Goal: Task Accomplishment & Management: Manage account settings

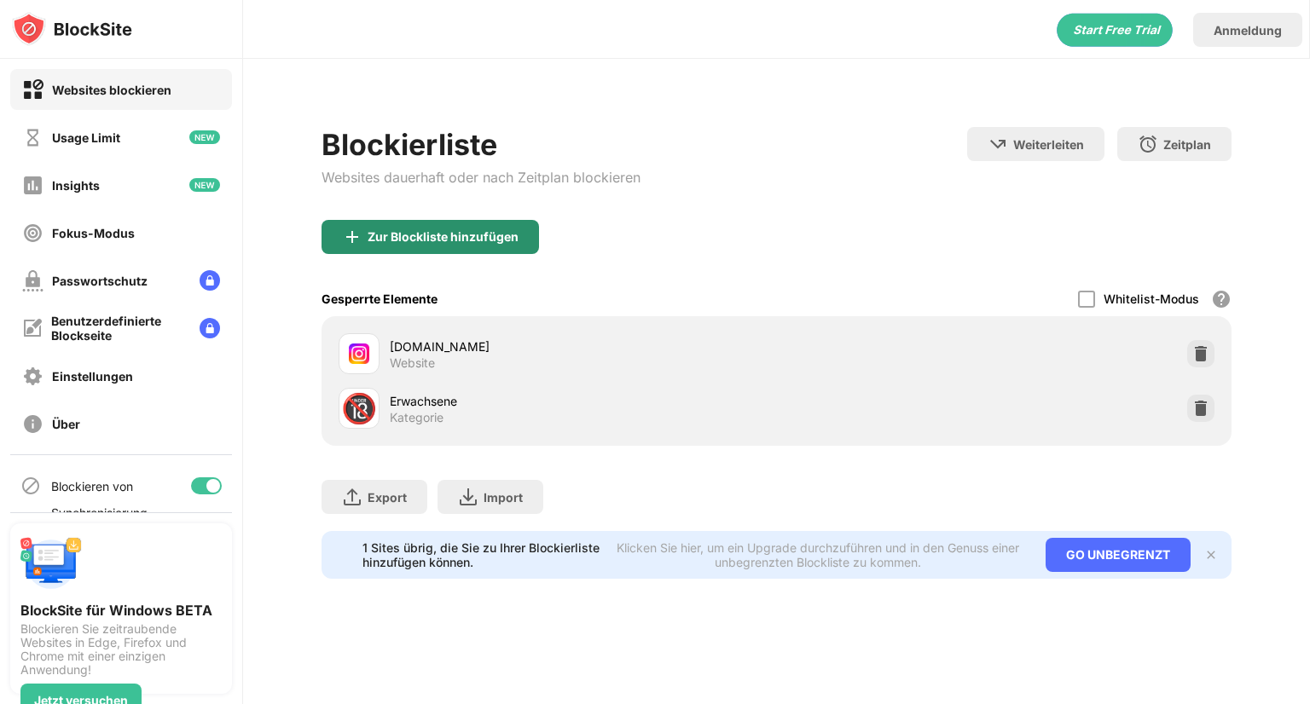
click at [502, 222] on div "Zur Blockliste hinzufügen" at bounding box center [430, 237] width 217 height 34
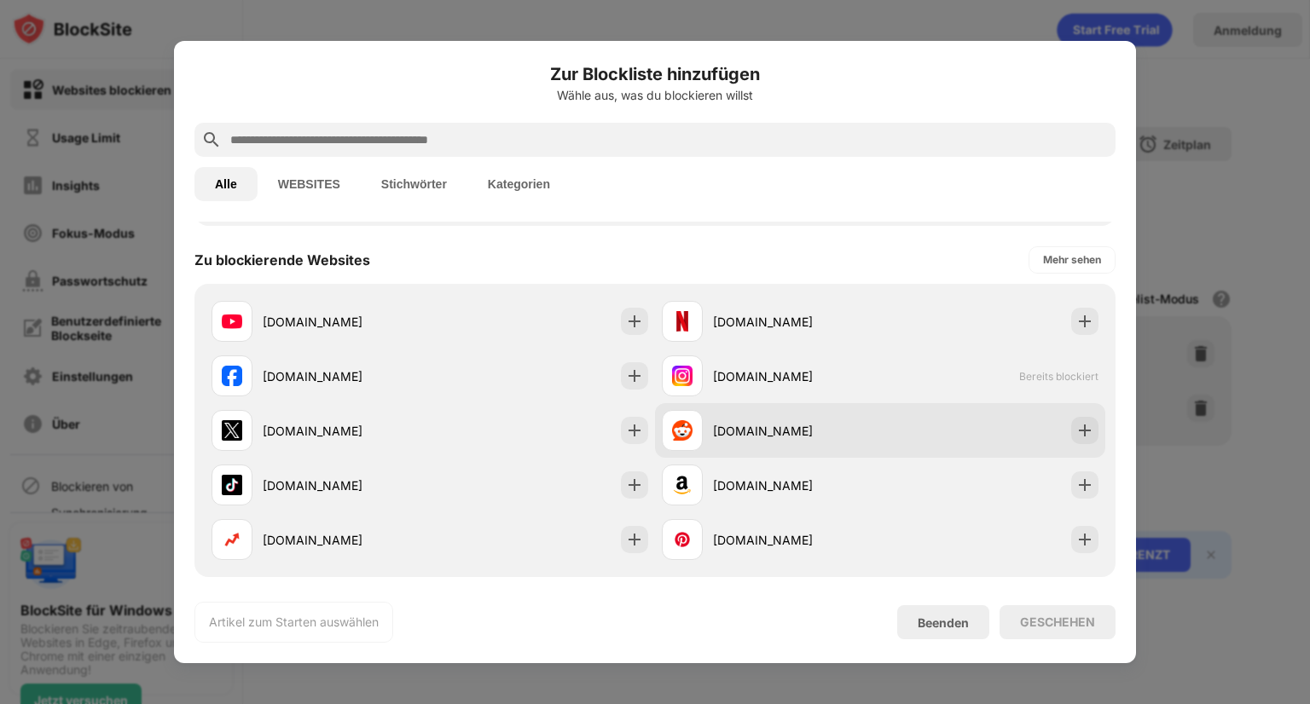
scroll to position [256, 0]
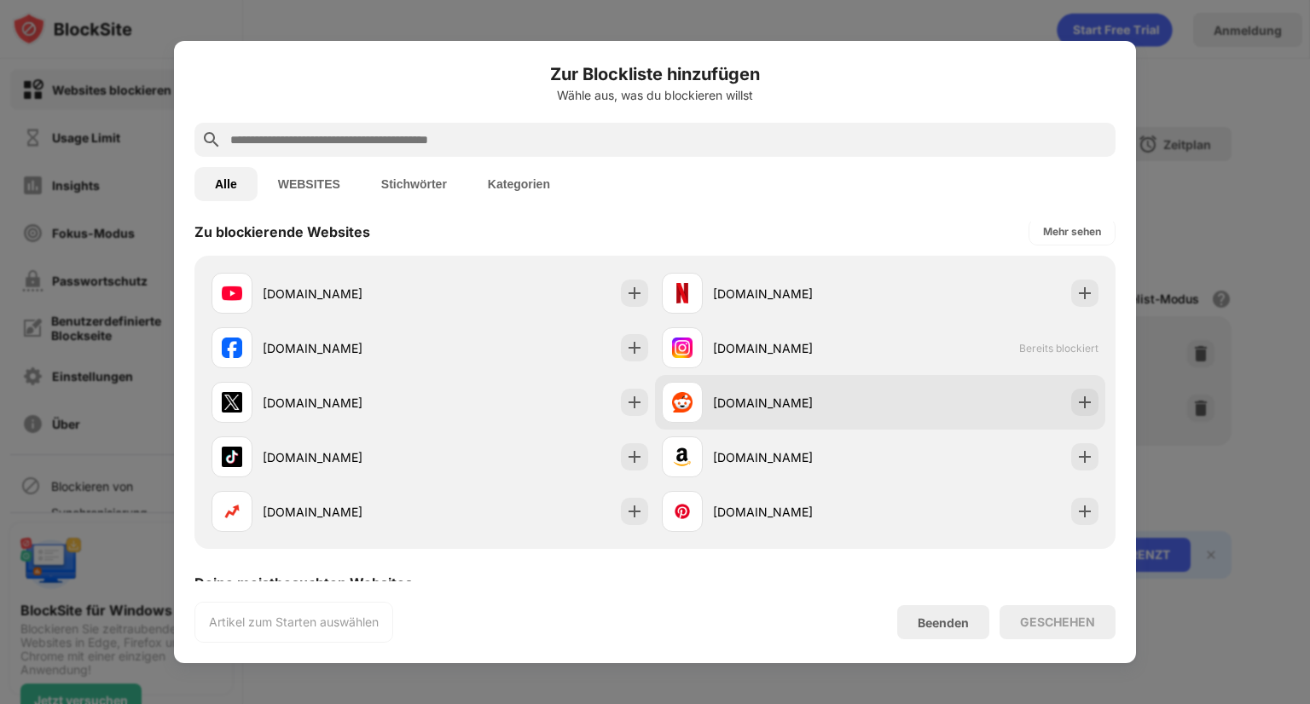
click at [828, 395] on div "[DOMAIN_NAME]" at bounding box center [796, 403] width 167 height 18
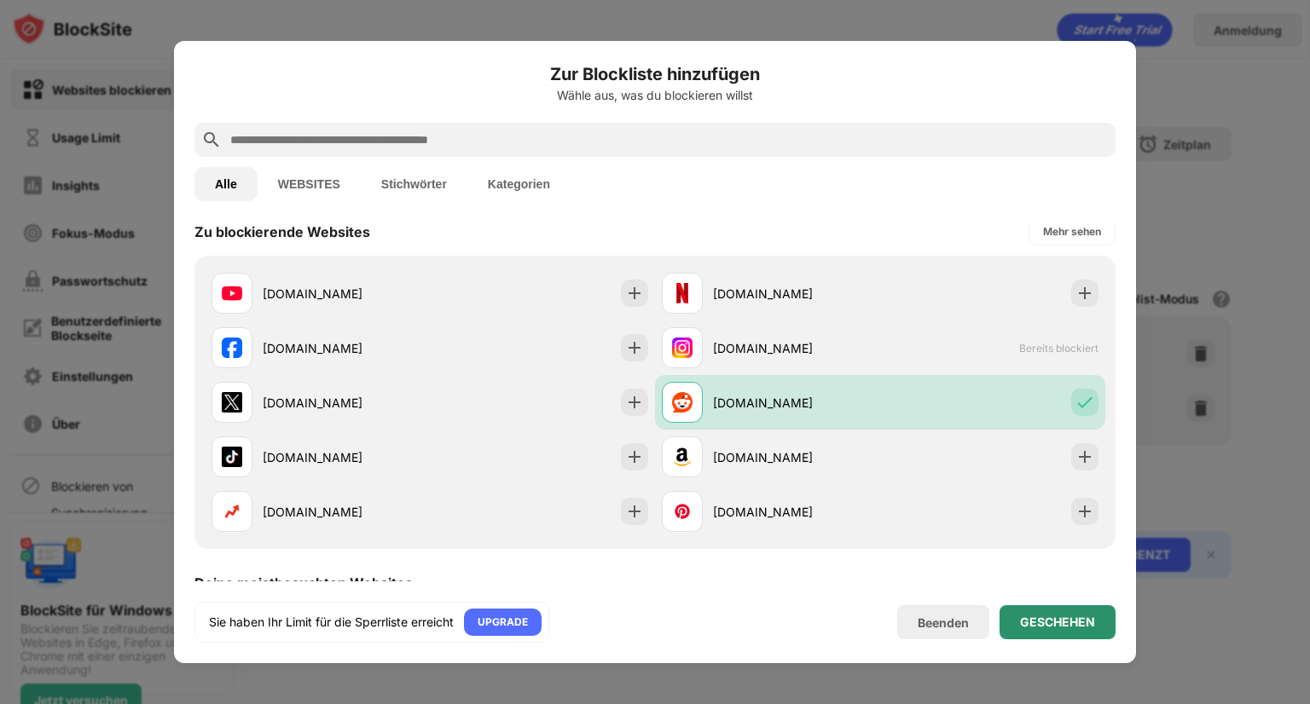
drag, startPoint x: 1045, startPoint y: 623, endPoint x: 1025, endPoint y: 543, distance: 81.7
click at [1046, 623] on div "GESCHEHEN" at bounding box center [1057, 623] width 75 height 14
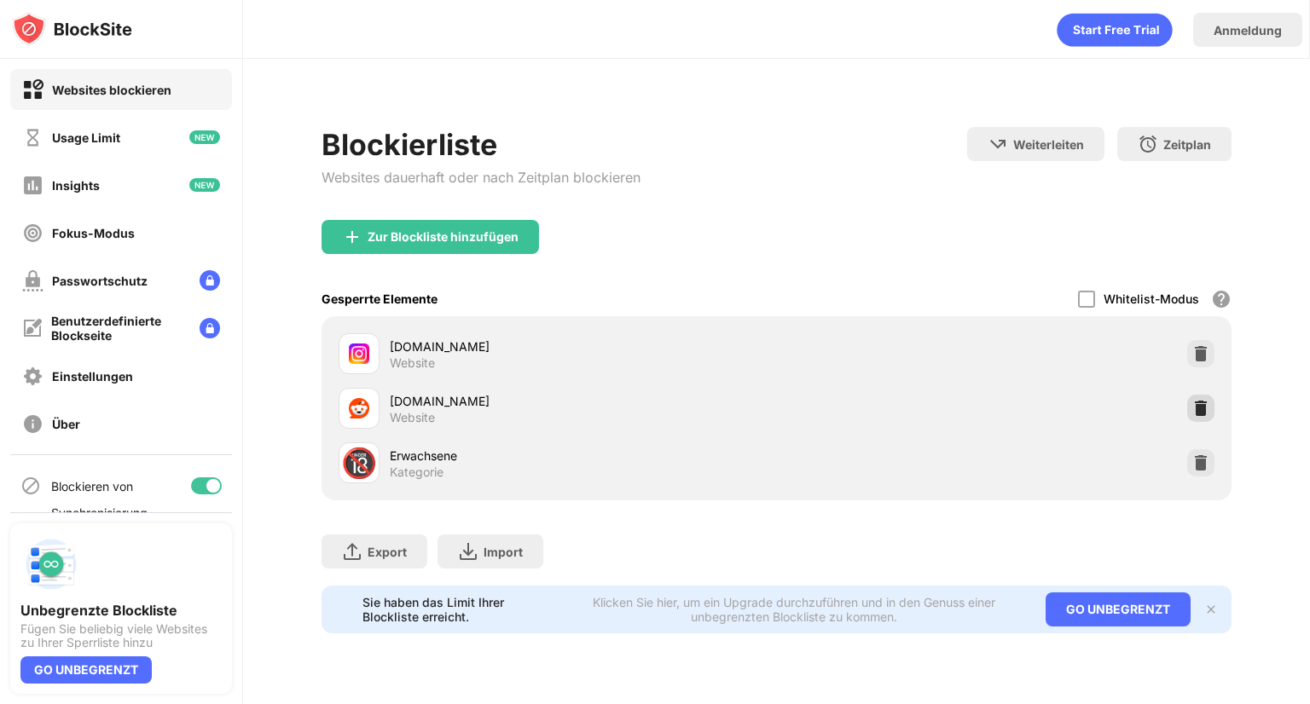
click at [1194, 404] on img at bounding box center [1200, 408] width 17 height 17
